Goal: Task Accomplishment & Management: Use online tool/utility

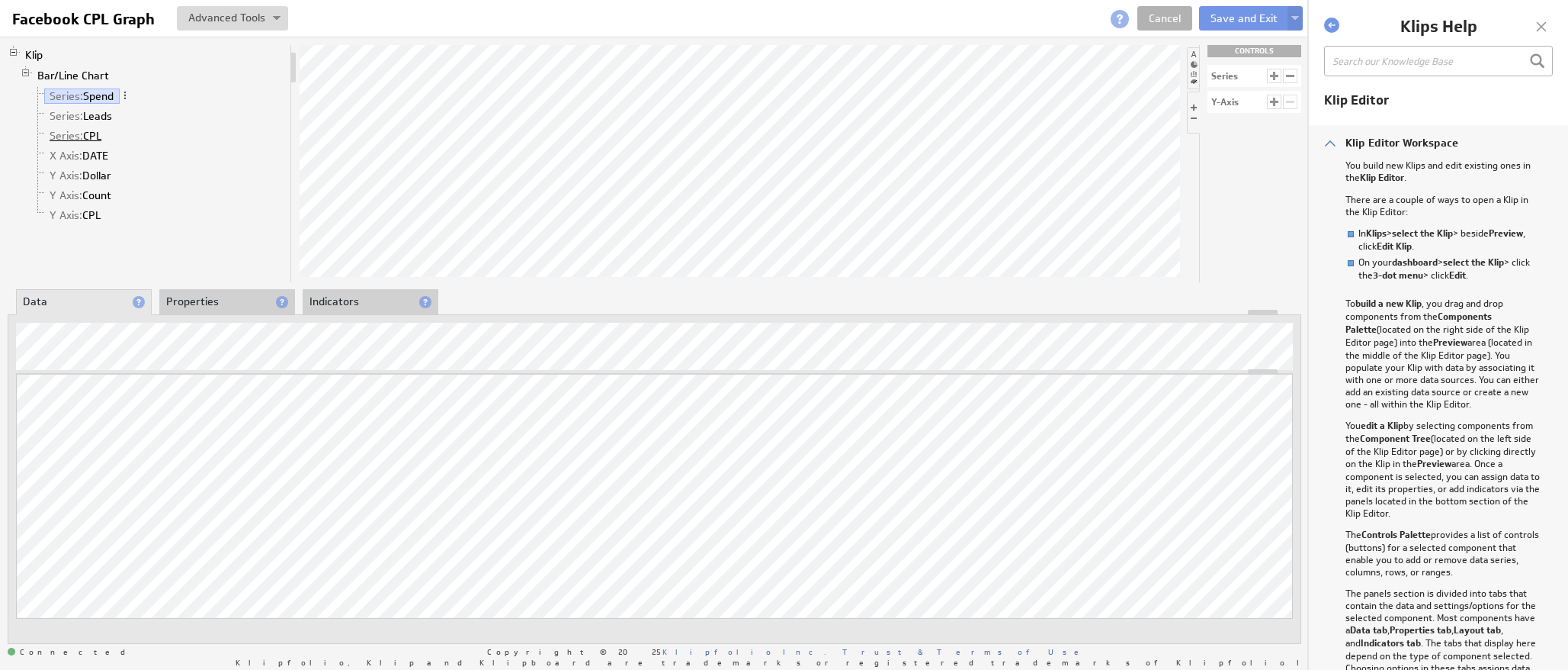
click at [82, 134] on link "Series: CPL" at bounding box center [76, 136] width 63 height 15
click at [1242, 22] on button "Save and Exit" at bounding box center [1244, 19] width 90 height 24
